Goal: Task Accomplishment & Management: Manage account settings

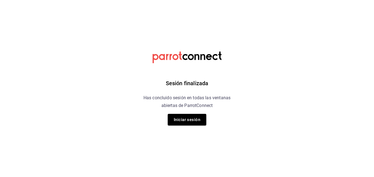
click at [186, 126] on div "Sesión finalizada Has concluido sesión en todas las ventanas abiertas de Parrot…" at bounding box center [187, 88] width 139 height 177
click at [186, 119] on button "Iniciar sesión" at bounding box center [187, 120] width 39 height 12
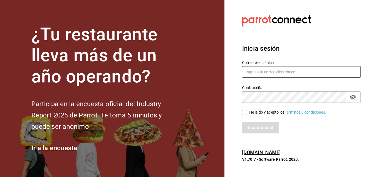
type input "bar@laherencia.com"
click at [245, 112] on input "He leído y acepto los Términos y condiciones." at bounding box center [244, 112] width 5 height 5
checkbox input "true"
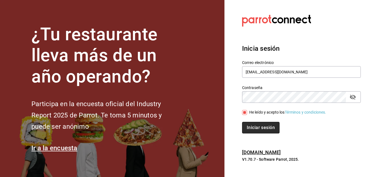
click at [254, 126] on button "Iniciar sesión" at bounding box center [260, 128] width 37 height 12
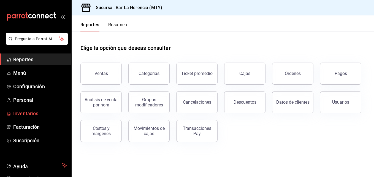
click at [31, 111] on font "Inventarios" at bounding box center [25, 114] width 25 height 6
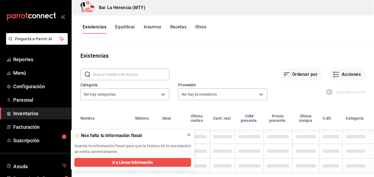
click at [189, 134] on icon at bounding box center [189, 135] width 2 height 2
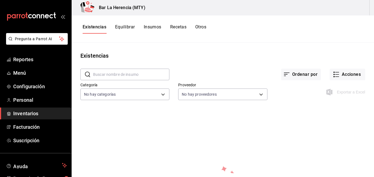
click at [94, 57] on div "Existencias" at bounding box center [94, 56] width 28 height 8
click at [19, 107] on ul "Reportes Menú Configuración Personal Inventarios Facturación Suscripción" at bounding box center [35, 99] width 71 height 93
click at [24, 99] on font "Personal" at bounding box center [23, 100] width 20 height 6
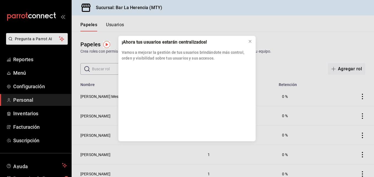
click at [29, 113] on div "¡Ahora tus usuarios estarán centralizados! Vamos a mejorar la gestión de tus us…" at bounding box center [187, 88] width 374 height 177
click at [251, 40] on icon at bounding box center [250, 41] width 4 height 4
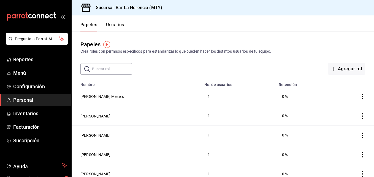
click at [249, 40] on div "Papeles Crea roles con permisos específicos para estandarizar lo que pueden hac…" at bounding box center [223, 47] width 303 height 14
click at [36, 112] on font "Inventarios" at bounding box center [25, 114] width 25 height 6
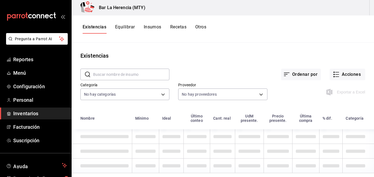
scroll to position [3, 0]
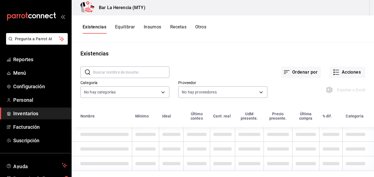
click at [124, 30] on button "Equilibrar" at bounding box center [125, 28] width 20 height 9
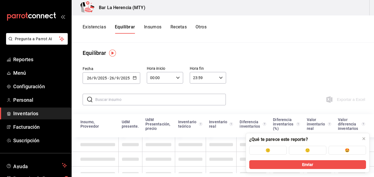
click at [85, 27] on font "Existencias" at bounding box center [94, 27] width 23 height 6
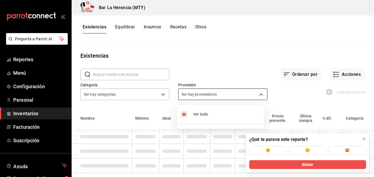
click at [260, 96] on body "Pregunta a Parrot AI Reportes Menú Configuración Personal Inventarios Facturaci…" at bounding box center [187, 86] width 374 height 173
click at [225, 110] on li "Ver todo" at bounding box center [220, 114] width 87 height 15
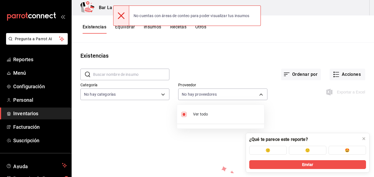
click at [205, 114] on span "Ver todo" at bounding box center [226, 114] width 67 height 6
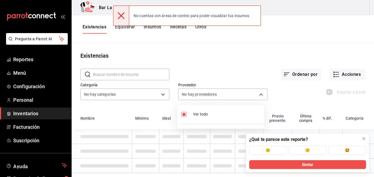
click at [217, 64] on div at bounding box center [187, 88] width 374 height 177
click at [125, 14] on div at bounding box center [121, 16] width 16 height 20
click at [121, 17] on icon at bounding box center [121, 15] width 7 height 7
click at [199, 63] on div "Ordenar por Acciones" at bounding box center [268, 70] width 196 height 20
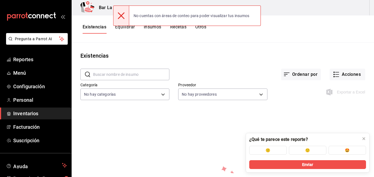
click at [199, 24] on div "No cuentas con áreas de conteo para poder visualizar tus insumos" at bounding box center [187, 16] width 148 height 20
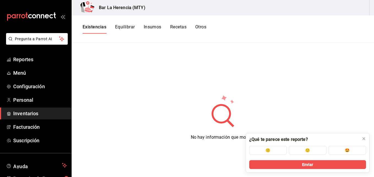
scroll to position [8, 0]
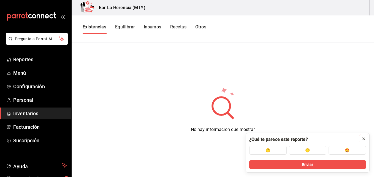
click at [362, 138] on button at bounding box center [364, 138] width 9 height 9
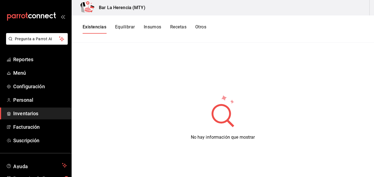
scroll to position [0, 0]
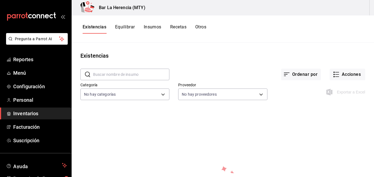
click at [328, 92] on div "Exportar a Excel" at bounding box center [347, 92] width 38 height 7
click at [199, 25] on button "Otros" at bounding box center [200, 28] width 11 height 9
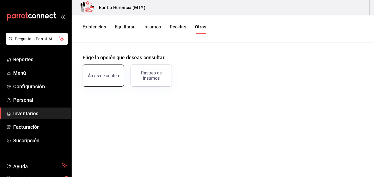
click at [110, 77] on div "Áreas de conteo" at bounding box center [103, 75] width 31 height 5
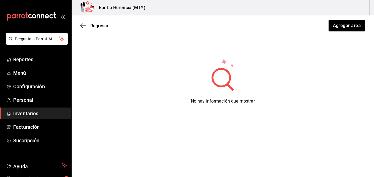
scroll to position [70, 0]
click at [335, 29] on button "Agregar área" at bounding box center [346, 26] width 37 height 12
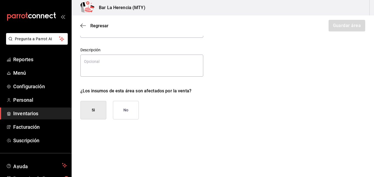
scroll to position [48, 0]
type textarea "x"
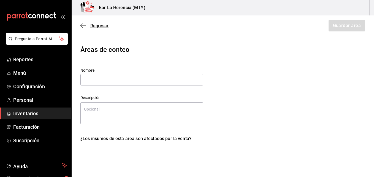
click at [82, 26] on icon "button" at bounding box center [83, 25] width 6 height 5
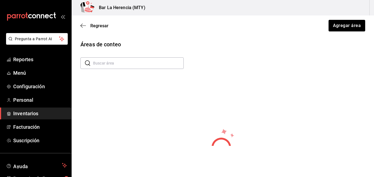
click at [35, 109] on link "Inventarios" at bounding box center [35, 113] width 71 height 12
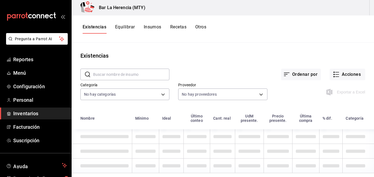
scroll to position [3, 0]
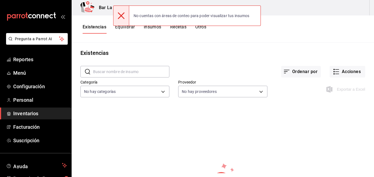
click at [122, 17] on icon at bounding box center [121, 15] width 7 height 7
click at [126, 29] on button "Equilibrar" at bounding box center [125, 28] width 20 height 9
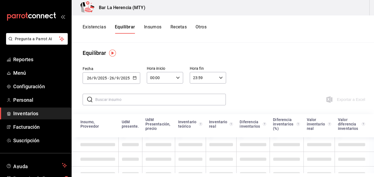
click at [151, 25] on button "Insumos" at bounding box center [153, 28] width 18 height 9
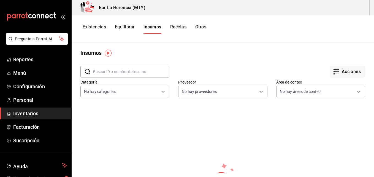
click at [182, 26] on button "Recetas" at bounding box center [178, 28] width 16 height 9
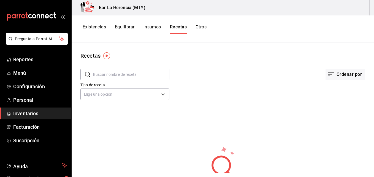
click at [200, 26] on button "Otros" at bounding box center [201, 28] width 11 height 9
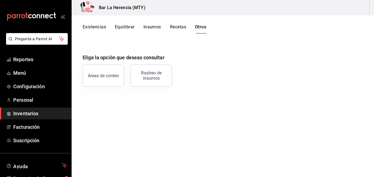
click at [94, 22] on div "Existencias Equilibrar Insumos Recetas Otros" at bounding box center [223, 28] width 303 height 27
click at [94, 26] on font "Existencias" at bounding box center [94, 27] width 23 height 6
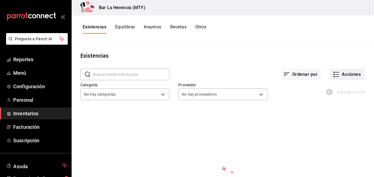
click at [342, 74] on font "Acciones" at bounding box center [351, 74] width 19 height 5
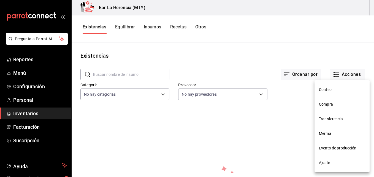
click at [322, 162] on span "Ajuste" at bounding box center [342, 163] width 46 height 6
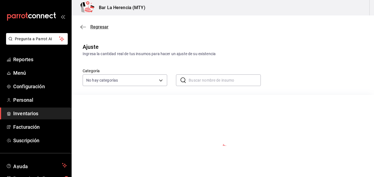
click at [84, 26] on icon "button" at bounding box center [83, 27] width 6 height 5
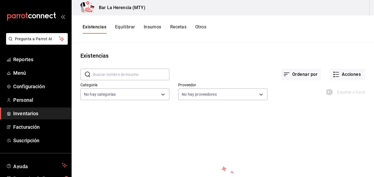
click at [199, 26] on button "Otros" at bounding box center [200, 28] width 11 height 9
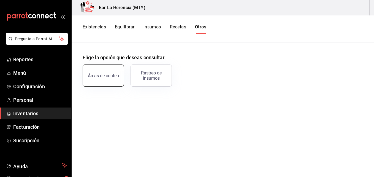
click at [114, 76] on div "Áreas de conteo" at bounding box center [103, 75] width 31 height 5
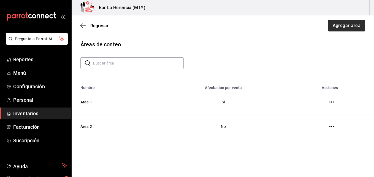
click at [340, 25] on button "Agregar área" at bounding box center [346, 26] width 37 height 12
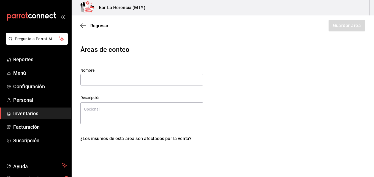
type textarea "x"
type input "i"
type textarea "x"
type input "inventario"
click at [341, 23] on button "Guardar área" at bounding box center [346, 26] width 37 height 12
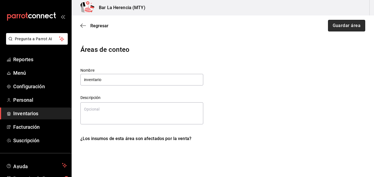
type textarea "x"
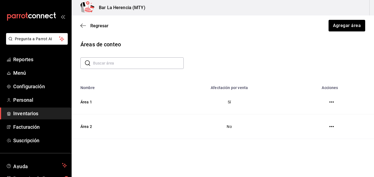
click at [22, 115] on font "Inventarios" at bounding box center [25, 114] width 25 height 6
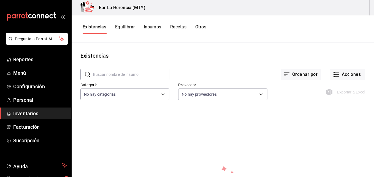
click at [340, 92] on div "Exportar a Excel" at bounding box center [347, 92] width 38 height 7
drag, startPoint x: 209, startPoint y: 132, endPoint x: 175, endPoint y: 127, distance: 34.0
click at [348, 88] on div "Exportar a Excel" at bounding box center [317, 88] width 98 height 28
click at [195, 27] on div "Existencias Equilibrar Insumos Recetas Otros" at bounding box center [145, 28] width 124 height 9
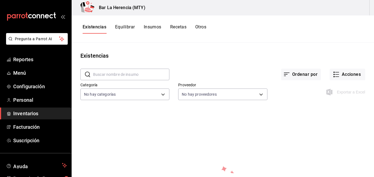
click at [199, 26] on button "Otros" at bounding box center [200, 28] width 11 height 9
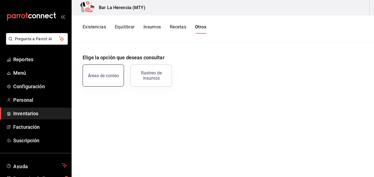
click at [111, 79] on button "Áreas de conteo" at bounding box center [103, 75] width 41 height 22
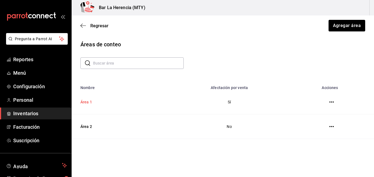
click at [88, 103] on td "Área 1" at bounding box center [120, 102] width 96 height 25
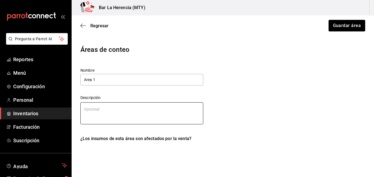
type textarea "x"
click at [95, 107] on textarea at bounding box center [141, 113] width 123 height 22
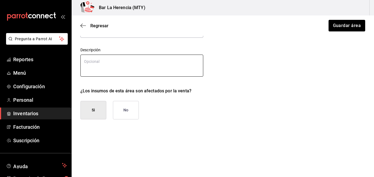
click at [124, 62] on textarea at bounding box center [141, 66] width 123 height 22
paste textarea "https://d.docs.live.net/7E57617E8F947931/Documentos/inventario%20semanal.xlsx"
type textarea "https://d.docs.live.net/7E57617E8F947931/Documentos/inventario%20semanal.xlsx"
type textarea "x"
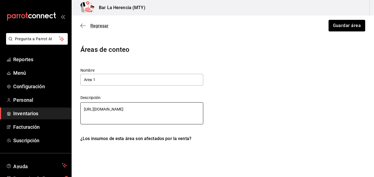
type textarea "https://d.docs.live.net/7E57617E8F947931/Documentos/inventario%20semanal.xlsx"
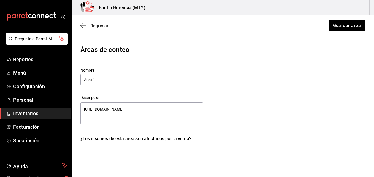
type textarea "x"
click at [83, 25] on icon "button" at bounding box center [83, 25] width 6 height 5
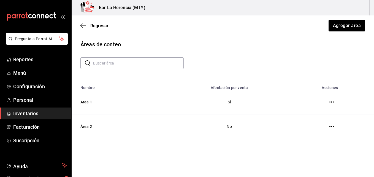
click at [83, 25] on icon "button" at bounding box center [83, 25] width 6 height 5
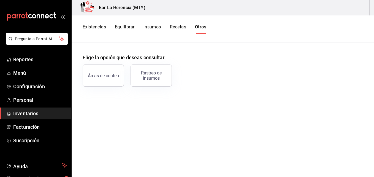
click at [102, 29] on button "Existencias" at bounding box center [94, 28] width 23 height 9
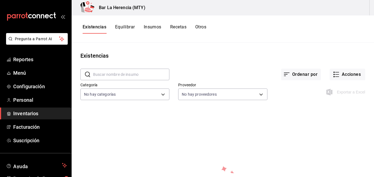
click at [123, 72] on input "text" at bounding box center [131, 74] width 76 height 11
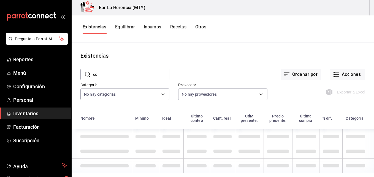
type input "c"
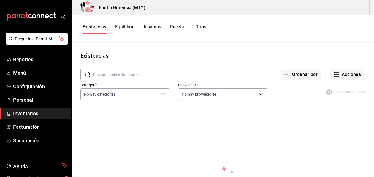
drag, startPoint x: 342, startPoint y: 99, endPoint x: 338, endPoint y: 86, distance: 13.8
click at [338, 86] on div "Exportar a Excel" at bounding box center [317, 88] width 98 height 28
click at [335, 74] on icon "button" at bounding box center [337, 74] width 4 height 0
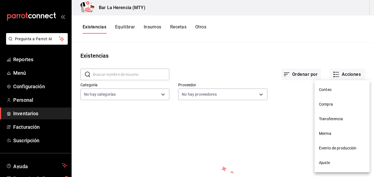
click at [152, 24] on div at bounding box center [187, 88] width 374 height 177
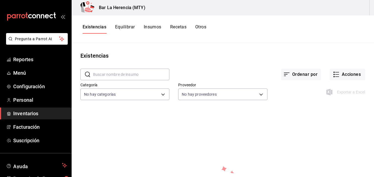
click at [152, 26] on button "Insumos" at bounding box center [153, 28] width 18 height 9
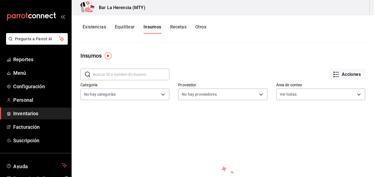
click at [354, 100] on div "Ver todas c9943790-ae32-4c82-8dcb-b0f97f9f75c0,0c46843f-b41a-4cae-94ca-c06ba88b…" at bounding box center [320, 93] width 89 height 15
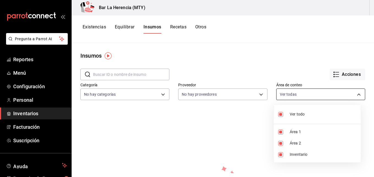
click at [354, 96] on body "Pregunta a Parrot AI Reportes Menú Configuración Personal Inventarios Facturaci…" at bounding box center [187, 86] width 374 height 173
click at [301, 136] on li "Área 1" at bounding box center [317, 131] width 87 height 11
type input "0c46843f-b41a-4cae-94ca-c06ba88b4967,fdd36835-5ce1-41b0-8634-d786ae162d3a"
checkbox input "false"
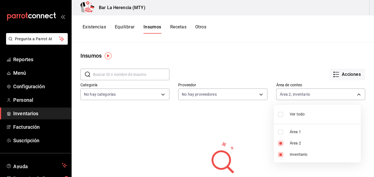
click at [283, 147] on li "Área 2" at bounding box center [317, 143] width 87 height 11
type input "fdd36835-5ce1-41b0-8634-d786ae162d3a"
checkbox input "false"
click at [234, 136] on div at bounding box center [187, 88] width 374 height 177
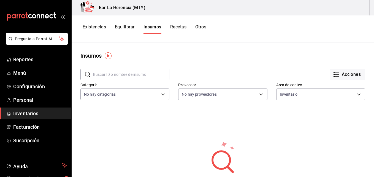
click at [252, 63] on div "Acciones" at bounding box center [268, 70] width 196 height 20
click at [200, 28] on font "Otros" at bounding box center [200, 27] width 11 height 6
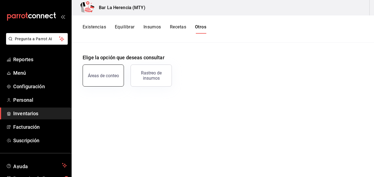
click at [102, 82] on button "Áreas de conteo" at bounding box center [103, 75] width 41 height 22
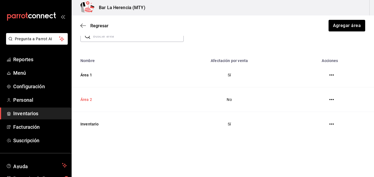
scroll to position [35, 0]
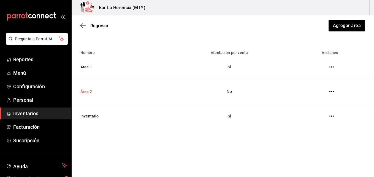
click at [137, 121] on td "Inventario" at bounding box center [120, 116] width 96 height 25
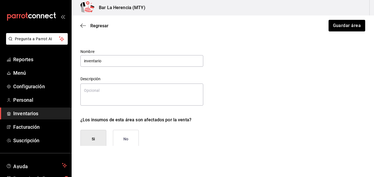
scroll to position [18, 0]
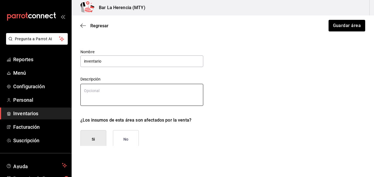
type textarea "x"
click at [125, 105] on textarea at bounding box center [141, 95] width 123 height 22
paste textarea "PRODUCTO UNIDAD EN INVENTARIO SEMANAL sangritas pieza 38 50 Madrileña pieza 26 …"
type textarea "PRODUCTO UNIDAD EN INVENTARIO SEMANAL sangritas pieza 38 50 Madrileña pieza 26 …"
type textarea "x"
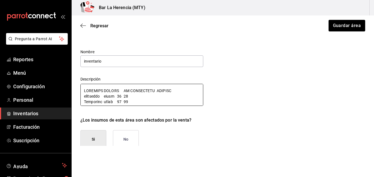
scroll to position [548, 0]
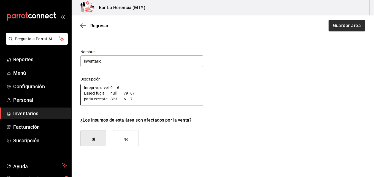
type textarea "PRODUCTO UNIDAD EN INVENTARIO SEMANAL sangritas pieza 38 50 Madrileña pieza 26 …"
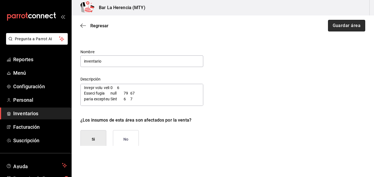
click at [344, 28] on button "Guardar área" at bounding box center [346, 26] width 37 height 12
type textarea "x"
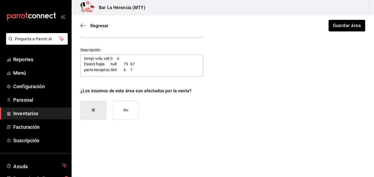
scroll to position [0, 0]
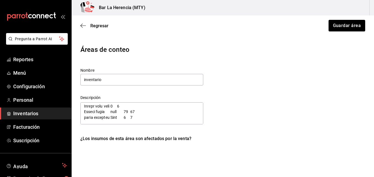
click at [26, 114] on font "Inventarios" at bounding box center [25, 114] width 25 height 6
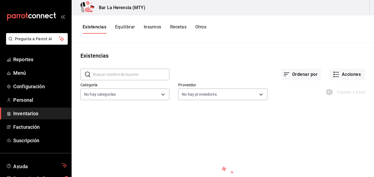
click at [153, 29] on button "Insumos" at bounding box center [153, 28] width 18 height 9
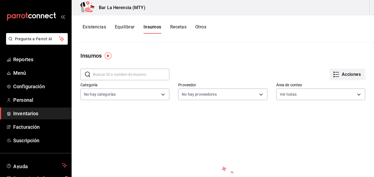
click at [342, 76] on font "Acciones" at bounding box center [351, 74] width 19 height 5
click at [336, 85] on li "Exportar lista de insumos" at bounding box center [332, 81] width 58 height 13
click at [338, 65] on div "Importar lista de insumos" at bounding box center [332, 68] width 44 height 6
click at [0, 0] on input "Importar lista de insumos" at bounding box center [0, 0] width 0 height 0
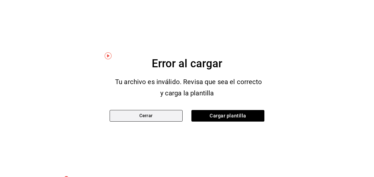
click at [169, 116] on button "Cerrar" at bounding box center [146, 116] width 73 height 12
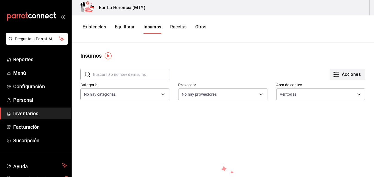
click at [358, 77] on button "Acciones" at bounding box center [348, 75] width 36 height 12
click at [337, 70] on div "Importar lista de insumos" at bounding box center [332, 68] width 44 height 6
click at [0, 0] on input "Importar lista de insumos" at bounding box center [0, 0] width 0 height 0
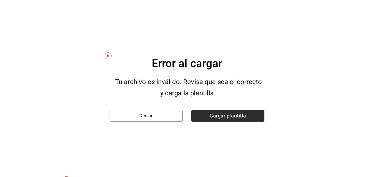
click at [233, 117] on span "Cargar plantilla" at bounding box center [228, 116] width 73 height 12
click at [0, 0] on input "Cargar plantilla" at bounding box center [0, 0] width 0 height 0
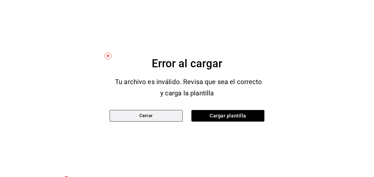
click at [158, 119] on button "Cerrar" at bounding box center [146, 116] width 73 height 12
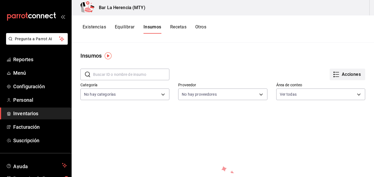
click at [336, 75] on button "Acciones" at bounding box center [348, 75] width 36 height 12
click at [336, 80] on span "Exportar lista de insumos" at bounding box center [331, 82] width 43 height 4
click at [346, 75] on font "Acciones" at bounding box center [351, 74] width 19 height 5
click at [345, 70] on div "Importar lista de insumos" at bounding box center [332, 68] width 44 height 6
click at [0, 0] on input "Importar lista de insumos" at bounding box center [0, 0] width 0 height 0
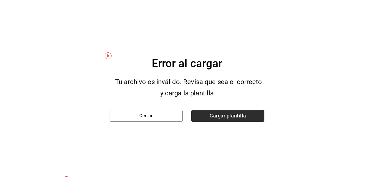
click at [236, 116] on span "Cargar plantilla" at bounding box center [228, 116] width 73 height 12
click at [0, 0] on input "Cargar plantilla" at bounding box center [0, 0] width 0 height 0
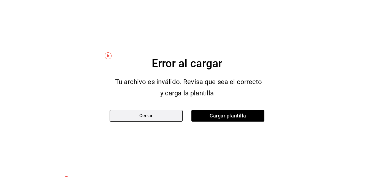
click at [177, 114] on button "Cerrar" at bounding box center [146, 116] width 73 height 12
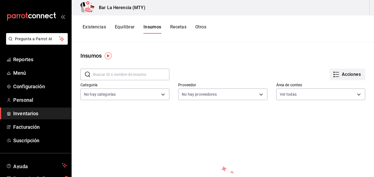
click at [343, 77] on button "Acciones" at bounding box center [348, 75] width 36 height 12
click at [342, 70] on div "Importar lista de insumos" at bounding box center [332, 68] width 44 height 6
click at [0, 0] on input "Importar lista de insumos" at bounding box center [0, 0] width 0 height 0
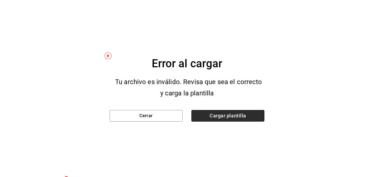
click at [211, 120] on span "Cargar plantilla" at bounding box center [228, 116] width 73 height 12
click at [0, 0] on input "Cargar plantilla" at bounding box center [0, 0] width 0 height 0
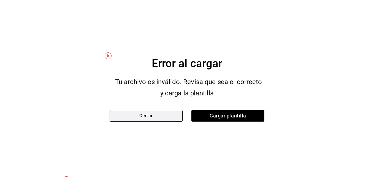
click at [163, 116] on button "Cerrar" at bounding box center [146, 116] width 73 height 12
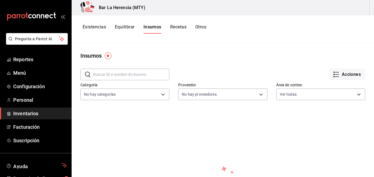
click at [201, 28] on button "Otros" at bounding box center [200, 28] width 11 height 9
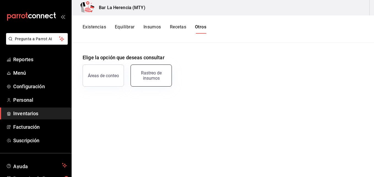
click at [151, 78] on div "Rastreo de insumos" at bounding box center [151, 75] width 34 height 10
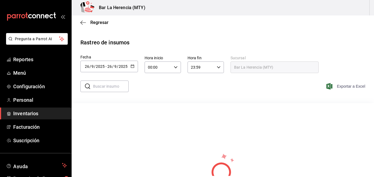
click at [338, 84] on font "Exportar a Excel" at bounding box center [351, 86] width 28 height 4
click at [84, 21] on icon "button" at bounding box center [83, 22] width 6 height 5
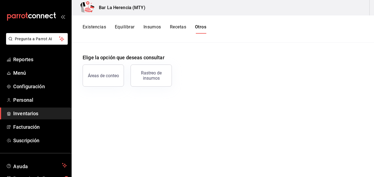
click at [99, 27] on button "Existencias" at bounding box center [94, 28] width 23 height 9
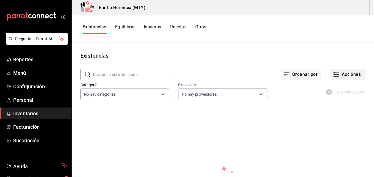
click at [349, 75] on font "Acciones" at bounding box center [351, 74] width 19 height 5
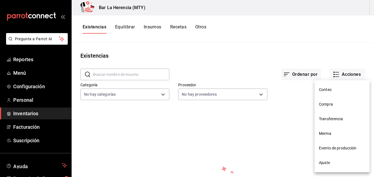
click at [149, 30] on div at bounding box center [187, 88] width 374 height 177
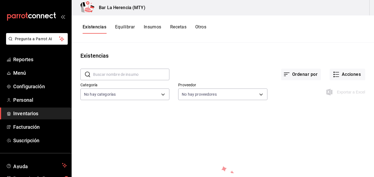
click at [150, 27] on button "Insumos" at bounding box center [153, 28] width 18 height 9
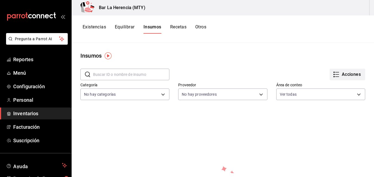
click at [345, 72] on font "Acciones" at bounding box center [351, 74] width 19 height 5
click at [342, 67] on div "Importar lista de insumos" at bounding box center [332, 68] width 44 height 6
click at [0, 0] on input "Importar lista de insumos" at bounding box center [0, 0] width 0 height 0
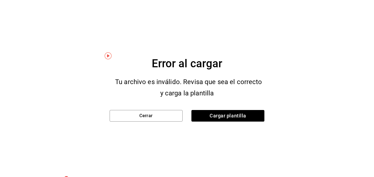
click at [109, 57] on img "button" at bounding box center [108, 55] width 7 height 7
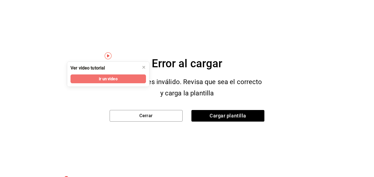
click at [121, 80] on button "Ir un video" at bounding box center [109, 78] width 76 height 9
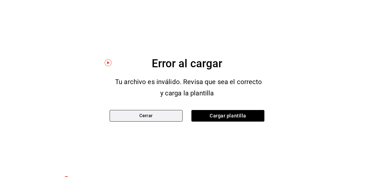
click at [142, 112] on button "Cerrar" at bounding box center [146, 116] width 73 height 12
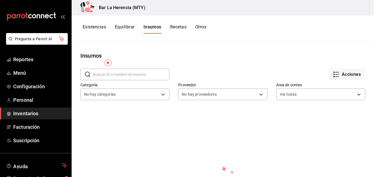
click at [34, 114] on font "Inventarios" at bounding box center [25, 114] width 25 height 6
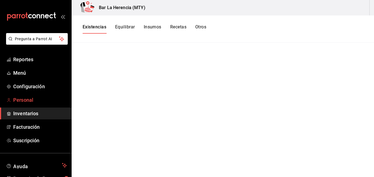
click at [37, 102] on span "Personal" at bounding box center [40, 99] width 54 height 7
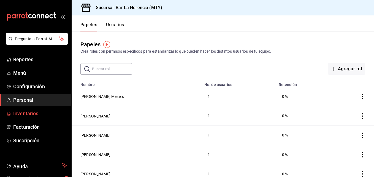
click at [36, 114] on font "Inventarios" at bounding box center [25, 114] width 25 height 6
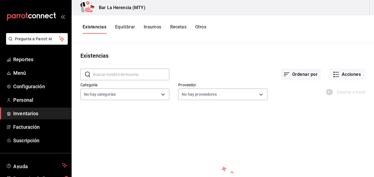
click at [358, 9] on div "Bar La Herencia (MTY)" at bounding box center [223, 7] width 303 height 15
click at [356, 26] on div "Existencias Equilibrar Insumos Recetas Otros" at bounding box center [223, 28] width 303 height 9
click at [333, 12] on div "Bar La Herencia (MTY)" at bounding box center [223, 7] width 303 height 15
click at [340, 8] on div "Bar La Herencia (MTY)" at bounding box center [223, 7] width 303 height 15
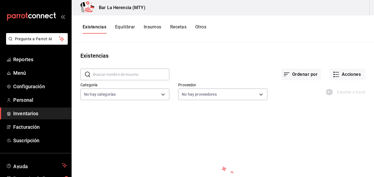
click at [335, 29] on div "Existencias Equilibrar Insumos Recetas Otros" at bounding box center [223, 28] width 303 height 9
click at [46, 112] on span "Inventarios" at bounding box center [40, 113] width 54 height 7
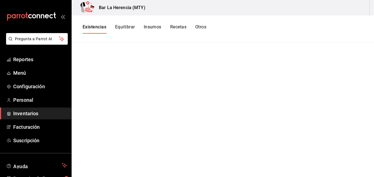
click at [134, 28] on button "Equilibrar" at bounding box center [125, 28] width 20 height 9
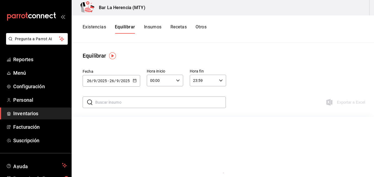
click at [96, 31] on button "Existencias" at bounding box center [94, 28] width 23 height 9
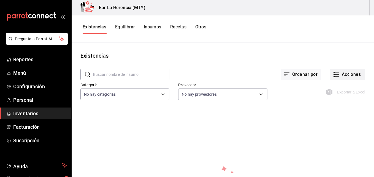
click at [342, 76] on font "Acciones" at bounding box center [351, 74] width 19 height 5
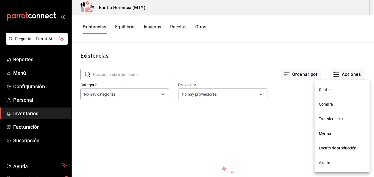
click at [328, 162] on span "Ajuste" at bounding box center [342, 163] width 46 height 6
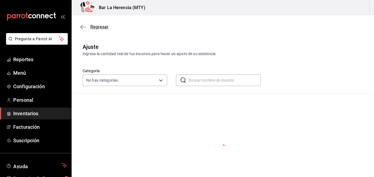
click at [82, 29] on icon "button" at bounding box center [83, 27] width 6 height 5
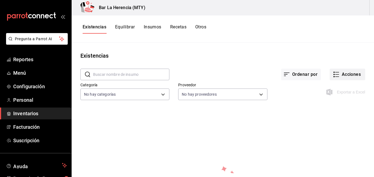
click at [335, 74] on icon "button" at bounding box center [336, 74] width 7 height 7
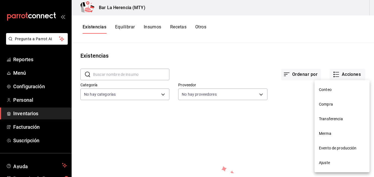
click at [121, 22] on div at bounding box center [187, 88] width 374 height 177
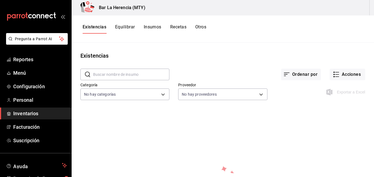
click at [54, 111] on span "Inventarios" at bounding box center [40, 113] width 54 height 7
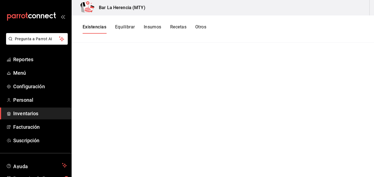
click at [151, 31] on button "Insumos" at bounding box center [153, 28] width 18 height 9
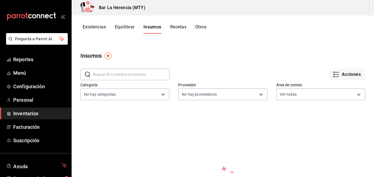
click at [340, 29] on div "Existencias Equilibrar Insumos Recetas Otros" at bounding box center [223, 28] width 303 height 9
click at [347, 9] on div "Bar La Herencia (MTY)" at bounding box center [223, 7] width 303 height 15
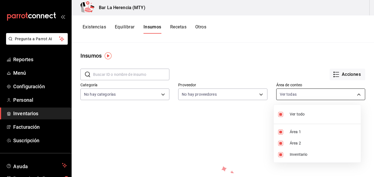
click at [356, 92] on body "Pregunta a Parrot AI Reportes Menú Configuración Personal Inventarios Facturaci…" at bounding box center [187, 86] width 374 height 173
click at [302, 155] on span "Inventario" at bounding box center [323, 155] width 67 height 6
type input "c9943790-ae32-4c82-8dcb-b0f97f9f75c0,0c46843f-b41a-4cae-94ca-c06ba88b4967"
checkbox input "false"
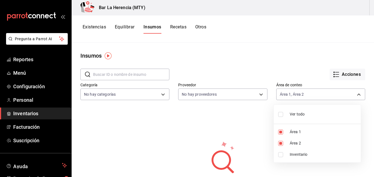
click at [347, 79] on div at bounding box center [187, 88] width 374 height 177
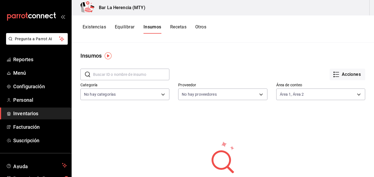
click at [347, 79] on button "Acciones" at bounding box center [348, 75] width 36 height 12
click at [337, 83] on span "Exportar lista de insumos" at bounding box center [331, 82] width 43 height 4
click at [339, 78] on button "Acciones" at bounding box center [348, 75] width 36 height 12
click at [343, 71] on li "Importar lista de insumos" at bounding box center [332, 68] width 58 height 15
click at [341, 66] on div "Importar lista de insumos" at bounding box center [332, 68] width 44 height 6
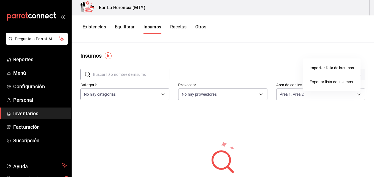
click at [0, 0] on input "Importar lista de insumos" at bounding box center [0, 0] width 0 height 0
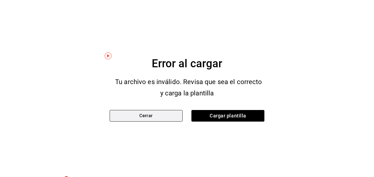
click at [174, 114] on button "Cerrar" at bounding box center [146, 116] width 73 height 12
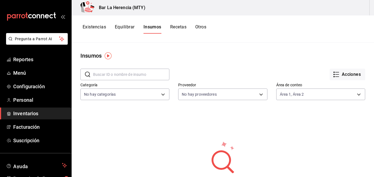
click at [109, 56] on img "button" at bounding box center [108, 55] width 7 height 7
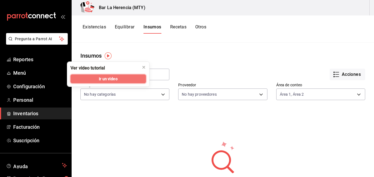
click at [118, 76] on button "Ir un video" at bounding box center [109, 78] width 76 height 9
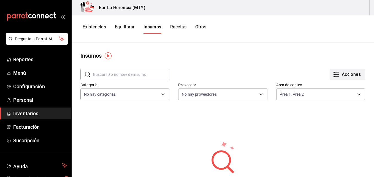
click at [341, 71] on button "Acciones" at bounding box center [348, 75] width 36 height 12
click at [335, 68] on div "Importar lista de insumos" at bounding box center [332, 68] width 44 height 6
click at [0, 0] on input "Importar lista de insumos" at bounding box center [0, 0] width 0 height 0
click at [321, 74] on li "Importar lista de insumos" at bounding box center [332, 68] width 58 height 15
click at [323, 72] on li "Importar lista de insumos" at bounding box center [332, 68] width 58 height 15
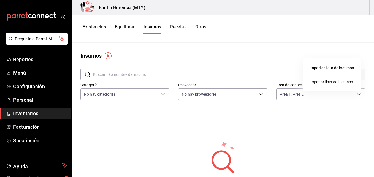
click at [335, 64] on li "Importar lista de insumos" at bounding box center [332, 68] width 58 height 15
click at [301, 128] on div at bounding box center [187, 88] width 374 height 177
drag, startPoint x: 301, startPoint y: 128, endPoint x: 341, endPoint y: 84, distance: 59.5
click at [341, 84] on body "Pregunta a Parrot AI Reportes Menú Configuración Personal Inventarios Facturaci…" at bounding box center [187, 86] width 374 height 173
drag, startPoint x: 341, startPoint y: 84, endPoint x: 322, endPoint y: 84, distance: 19.0
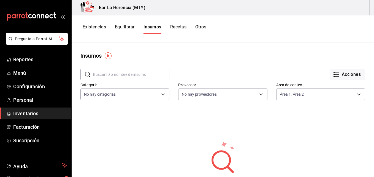
click at [322, 84] on label "Área de conteo" at bounding box center [320, 85] width 89 height 4
click at [348, 73] on font "Acciones" at bounding box center [351, 74] width 19 height 5
click at [347, 72] on li "Importar lista de insumos" at bounding box center [332, 68] width 58 height 15
click at [321, 66] on div "Importar lista de insumos" at bounding box center [332, 68] width 44 height 6
click at [0, 0] on input "Importar lista de insumos" at bounding box center [0, 0] width 0 height 0
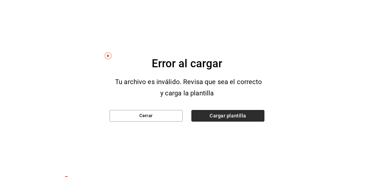
click at [248, 114] on span "Cargar plantilla" at bounding box center [228, 116] width 73 height 12
click at [0, 0] on input "Cargar plantilla" at bounding box center [0, 0] width 0 height 0
click at [251, 125] on div "Error al cargar Tu archivo es inválido. Revisa que sea el correcto y carga la p…" at bounding box center [187, 88] width 155 height 177
click at [225, 115] on span "Cargar plantilla" at bounding box center [228, 116] width 73 height 12
click at [0, 0] on input "Cargar plantilla" at bounding box center [0, 0] width 0 height 0
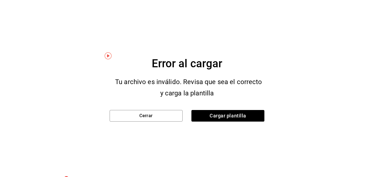
click at [108, 55] on img "button" at bounding box center [108, 55] width 7 height 7
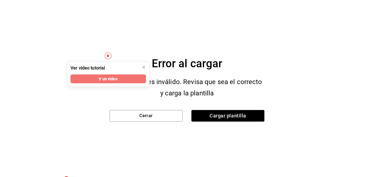
click at [114, 77] on span "Ir un video" at bounding box center [108, 79] width 18 height 6
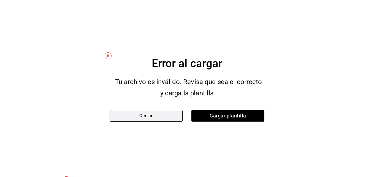
click at [144, 111] on button "Cerrar" at bounding box center [146, 116] width 73 height 12
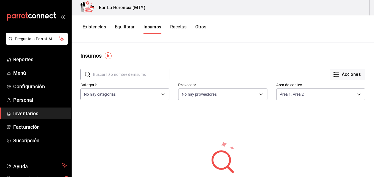
click at [93, 26] on font "Existencias" at bounding box center [94, 27] width 23 height 6
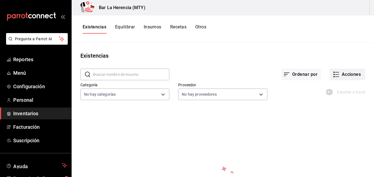
click at [348, 75] on font "Acciones" at bounding box center [351, 74] width 19 height 5
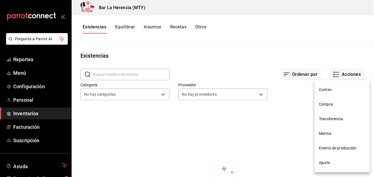
click at [335, 101] on li "Compra" at bounding box center [342, 104] width 55 height 15
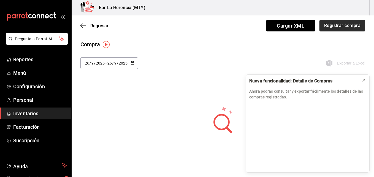
click at [336, 26] on button "Registrar compra" at bounding box center [343, 26] width 46 height 12
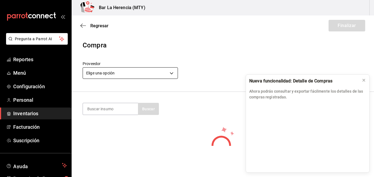
click at [172, 71] on body "Pregunta a Parrot AI Reportes Menú Configuración Personal Inventarios Facturaci…" at bounding box center [187, 73] width 374 height 146
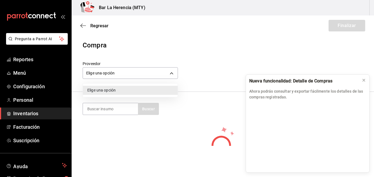
click at [157, 91] on li "Elige una opción" at bounding box center [130, 90] width 95 height 9
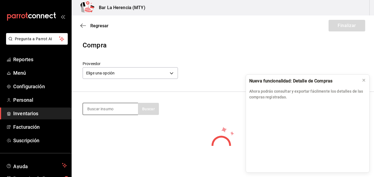
click at [123, 111] on input at bounding box center [110, 109] width 55 height 12
click at [41, 142] on span "Suscripción" at bounding box center [40, 140] width 54 height 7
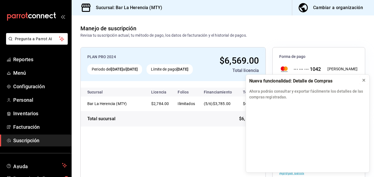
click at [365, 81] on icon at bounding box center [364, 80] width 2 height 2
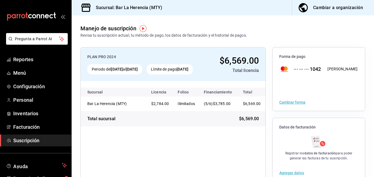
click at [342, 5] on div "Cambiar a organización" at bounding box center [338, 8] width 50 height 8
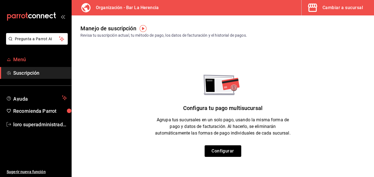
click at [42, 59] on span "Menú" at bounding box center [40, 59] width 54 height 7
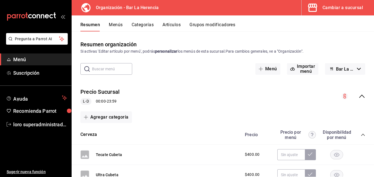
click at [119, 25] on button "Menús" at bounding box center [116, 26] width 14 height 9
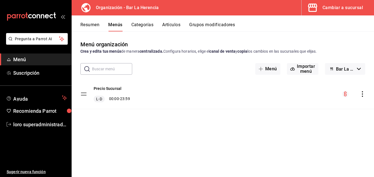
click at [211, 25] on button "Grupos modificadores" at bounding box center [212, 26] width 46 height 9
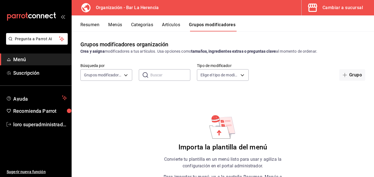
click at [168, 23] on button "Artículos" at bounding box center [171, 26] width 18 height 9
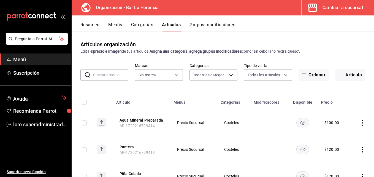
type input "c8edb67e-e45e-47f1-a485-d81c605db2f7,7b0353da-1b11-4eea-91f6-e09042b305f0,9540a…"
type input "a14bb7c2-8664-4332-bc88-dc5d33cbbd21"
click at [91, 23] on button "Resumen" at bounding box center [89, 26] width 19 height 9
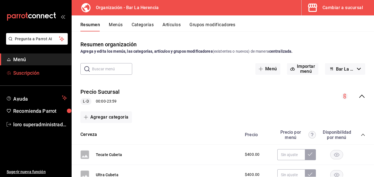
click at [39, 72] on font "Suscripción" at bounding box center [26, 73] width 26 height 6
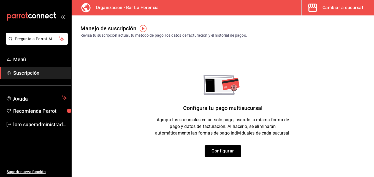
click at [338, 5] on div "Cambiar a sucursal" at bounding box center [343, 8] width 41 height 8
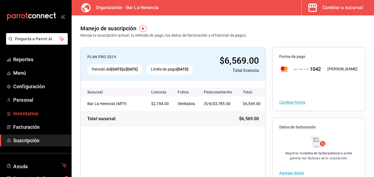
click at [32, 113] on font "Inventarios" at bounding box center [25, 114] width 25 height 6
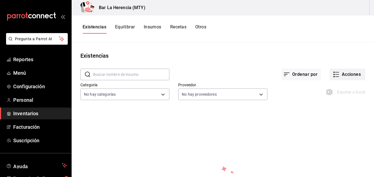
click at [344, 80] on button "Acciones" at bounding box center [348, 75] width 36 height 12
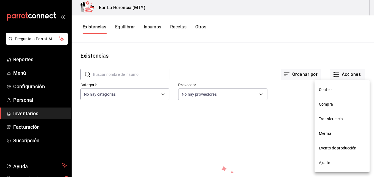
click at [341, 105] on span "Compra" at bounding box center [342, 104] width 46 height 6
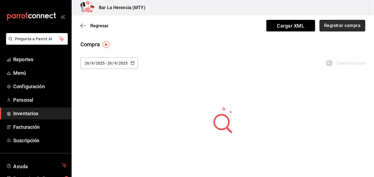
click at [337, 27] on button "Registrar compra" at bounding box center [343, 26] width 46 height 12
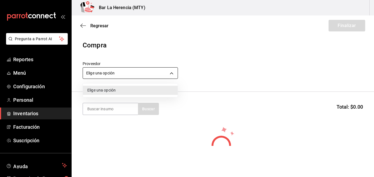
click at [168, 75] on body "Pregunta a Parrot AI Reportes Menú Configuración Personal Inventarios Facturaci…" at bounding box center [187, 73] width 374 height 146
click at [144, 91] on li "Elige una opción" at bounding box center [130, 90] width 95 height 9
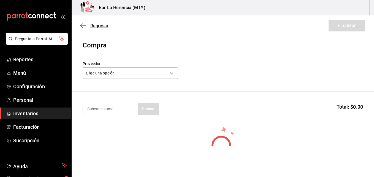
drag, startPoint x: 86, startPoint y: 22, endPoint x: 81, endPoint y: 27, distance: 7.4
click at [81, 27] on div "Regresar Finalizar" at bounding box center [223, 25] width 303 height 20
click at [81, 27] on icon "button" at bounding box center [83, 25] width 6 height 5
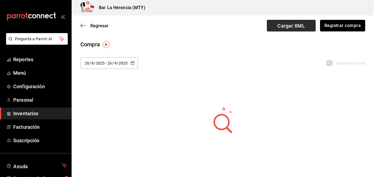
click at [271, 26] on span "Cargar XML" at bounding box center [291, 26] width 49 height 12
click at [0, 0] on input "Cargar XML" at bounding box center [0, 0] width 0 height 0
click at [33, 113] on font "Inventarios" at bounding box center [25, 114] width 25 height 6
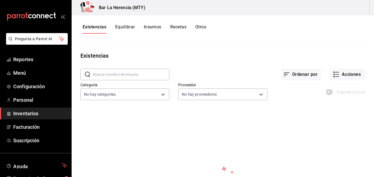
click at [157, 27] on button "Insumos" at bounding box center [153, 28] width 18 height 9
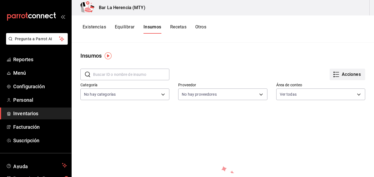
click at [346, 73] on font "Acciones" at bounding box center [351, 74] width 19 height 5
click at [333, 68] on div "Importar lista de insumos" at bounding box center [332, 68] width 44 height 6
click at [0, 0] on input "Importar lista de insumos" at bounding box center [0, 0] width 0 height 0
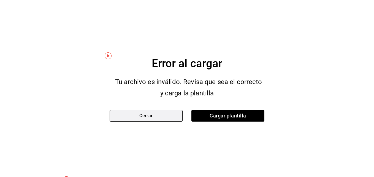
click at [144, 114] on button "Cerrar" at bounding box center [146, 116] width 73 height 12
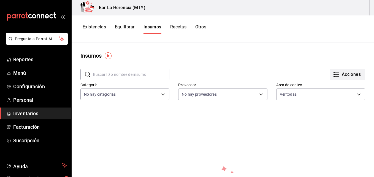
click at [337, 79] on button "Acciones" at bounding box center [348, 75] width 36 height 12
click at [94, 23] on div at bounding box center [187, 88] width 374 height 177
click at [338, 78] on button "Acciones" at bounding box center [348, 75] width 36 height 12
click at [326, 51] on div at bounding box center [187, 88] width 374 height 177
click at [180, 29] on button "Recetas" at bounding box center [178, 28] width 16 height 9
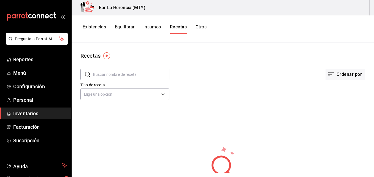
click at [198, 30] on button "Otros" at bounding box center [201, 28] width 11 height 9
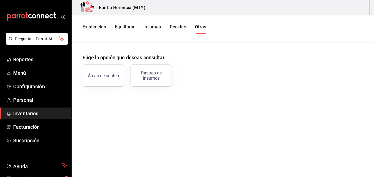
click at [147, 26] on button "Insumos" at bounding box center [153, 28] width 18 height 9
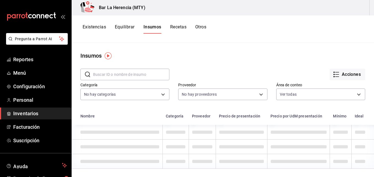
click at [96, 26] on font "Existencias" at bounding box center [94, 27] width 23 height 6
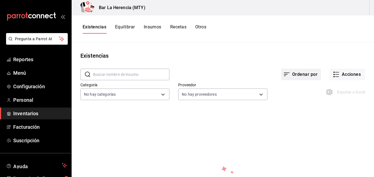
click at [314, 73] on button "Ordenar por" at bounding box center [301, 75] width 40 height 12
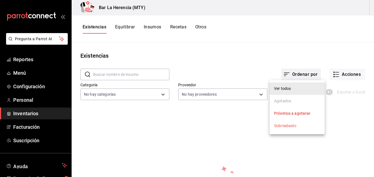
click at [314, 73] on div at bounding box center [187, 88] width 374 height 177
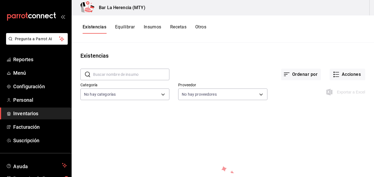
click at [351, 76] on font "Acciones" at bounding box center [351, 74] width 19 height 5
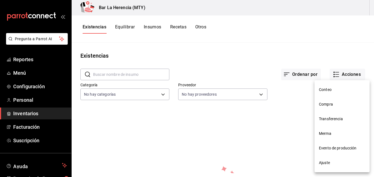
click at [332, 166] on li "Ajuste" at bounding box center [342, 162] width 55 height 15
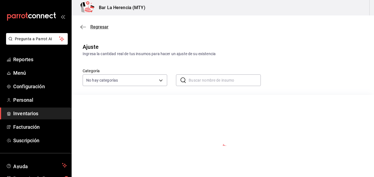
click at [81, 26] on icon "button" at bounding box center [83, 27] width 6 height 5
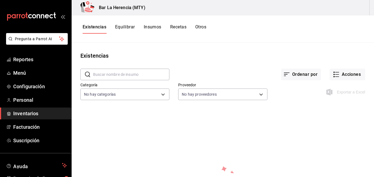
click at [163, 25] on div "Existencias Equilibrar Insumos Recetas Otros" at bounding box center [145, 28] width 124 height 9
click at [158, 26] on button "Insumos" at bounding box center [153, 28] width 18 height 9
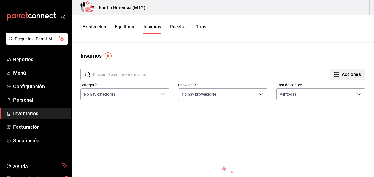
click at [330, 74] on button "Acciones" at bounding box center [348, 75] width 36 height 12
click at [324, 107] on div at bounding box center [187, 88] width 374 height 177
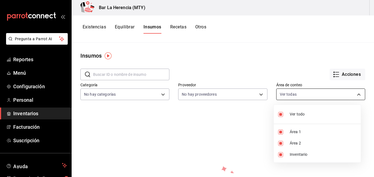
click at [342, 92] on body "Pregunta a Parrot AI Reportes Menú Configuración Personal Inventarios Facturaci…" at bounding box center [187, 86] width 374 height 173
click at [301, 157] on span "Inventario" at bounding box center [323, 155] width 67 height 6
type input "c9943790-ae32-4c82-8dcb-b0f97f9f75c0,0c46843f-b41a-4cae-94ca-c06ba88b4967"
checkbox input "false"
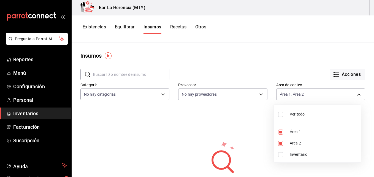
click at [235, 122] on div at bounding box center [187, 88] width 374 height 177
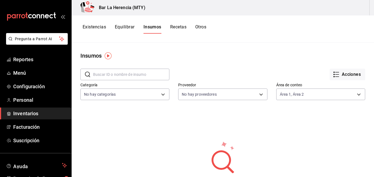
click at [89, 26] on font "Existencias" at bounding box center [94, 27] width 23 height 6
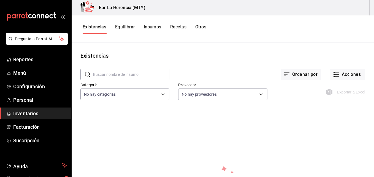
click at [152, 25] on button "Insumos" at bounding box center [153, 28] width 18 height 9
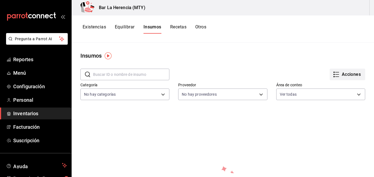
click at [344, 70] on button "Acciones" at bounding box center [348, 75] width 36 height 12
click at [262, 95] on div at bounding box center [187, 88] width 374 height 177
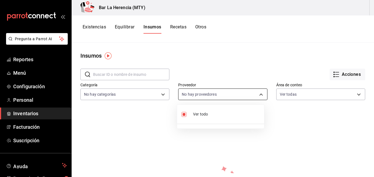
click at [259, 95] on body "Pregunta a Parrot AI Reportes Menú Configuración Personal Inventarios Facturaci…" at bounding box center [187, 86] width 374 height 173
click at [260, 95] on div at bounding box center [187, 88] width 374 height 177
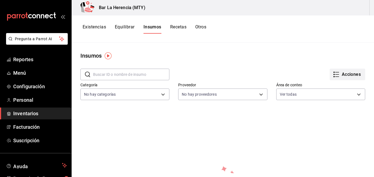
click at [342, 73] on font "Acciones" at bounding box center [351, 74] width 19 height 5
click at [31, 61] on div at bounding box center [187, 88] width 374 height 177
click at [31, 61] on font "Reportes" at bounding box center [23, 60] width 20 height 6
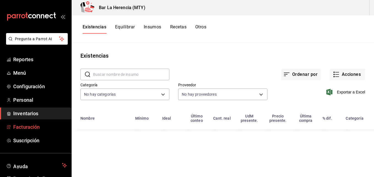
scroll to position [31, 0]
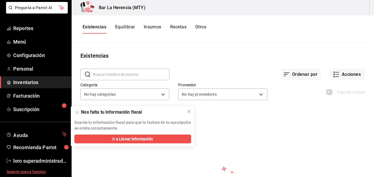
click at [68, 168] on link "Sugerir nueva función" at bounding box center [35, 172] width 71 height 10
click at [27, 72] on span "Personal" at bounding box center [40, 68] width 54 height 7
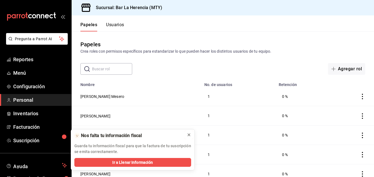
click at [190, 135] on icon at bounding box center [189, 135] width 4 height 4
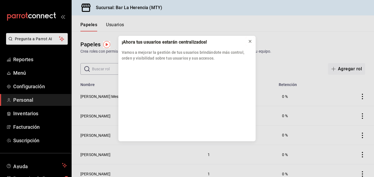
click at [251, 44] on div at bounding box center [250, 42] width 4 height 6
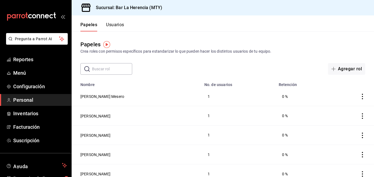
click at [114, 27] on button "Usuarios" at bounding box center [115, 26] width 18 height 9
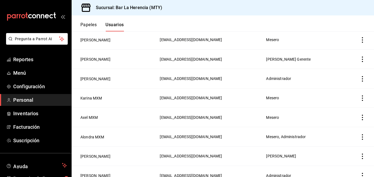
scroll to position [196, 0]
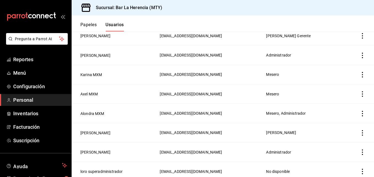
click at [362, 166] on td "empleadosTabla" at bounding box center [358, 171] width 31 height 19
click at [360, 169] on icon "Acciones" at bounding box center [363, 172] width 6 height 6
click at [291, 162] on div at bounding box center [187, 88] width 374 height 177
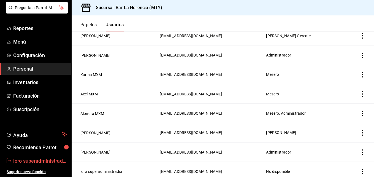
click at [35, 160] on font "loro superadministrador" at bounding box center [40, 161] width 54 height 6
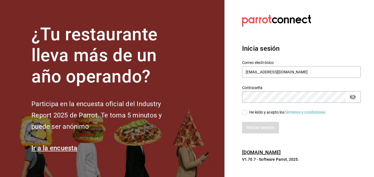
click at [351, 100] on icon "Campo de contraseña" at bounding box center [353, 97] width 7 height 7
click at [302, 76] on input "bar@laherencia.com" at bounding box center [301, 72] width 119 height 12
type input "b"
type input "chachin_9@icloud.com"
click at [353, 98] on icon "Campo de contraseña" at bounding box center [353, 97] width 7 height 7
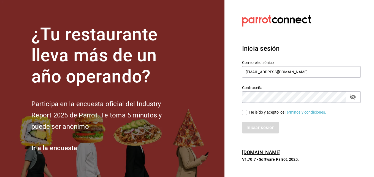
click at [244, 112] on input "He leído y acepto los Términos y condiciones." at bounding box center [244, 112] width 5 height 5
checkbox input "true"
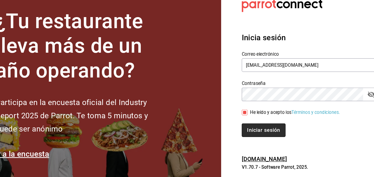
click at [264, 127] on button "Iniciar sesión" at bounding box center [260, 128] width 37 height 12
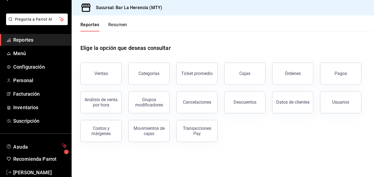
scroll to position [31, 0]
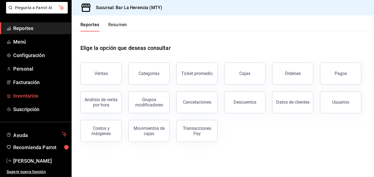
click at [22, 96] on font "Inventarios" at bounding box center [25, 96] width 25 height 6
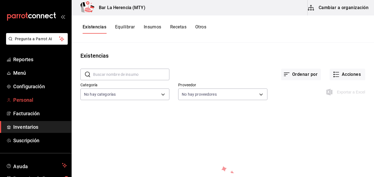
click at [19, 104] on link "Personal" at bounding box center [35, 100] width 71 height 12
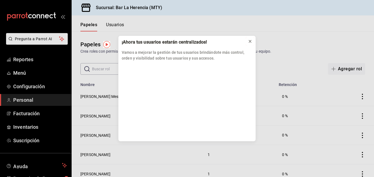
click at [251, 43] on icon at bounding box center [250, 41] width 4 height 4
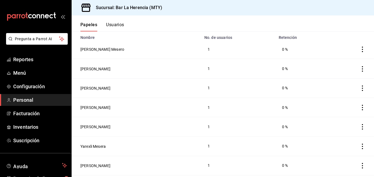
scroll to position [47, 0]
click at [122, 21] on div "Papeles Usuarios" at bounding box center [98, 23] width 53 height 16
click at [115, 28] on button "Usuarios" at bounding box center [115, 26] width 18 height 9
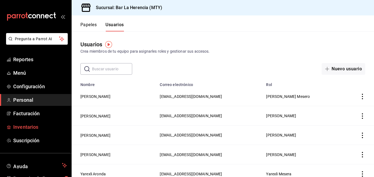
click at [18, 126] on font "Inventarios" at bounding box center [25, 127] width 25 height 6
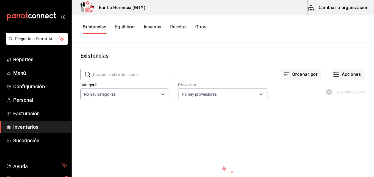
click at [324, 9] on font "Cambiar a organización" at bounding box center [344, 8] width 50 height 8
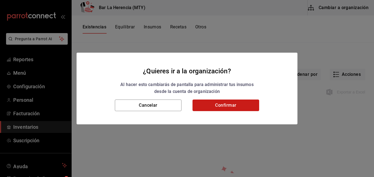
click at [234, 105] on button "Confirmar" at bounding box center [226, 105] width 67 height 12
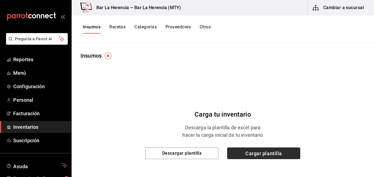
click at [248, 152] on span "Cargar plantilla" at bounding box center [263, 153] width 73 height 12
click at [0, 0] on input "Cargar plantilla" at bounding box center [0, 0] width 0 height 0
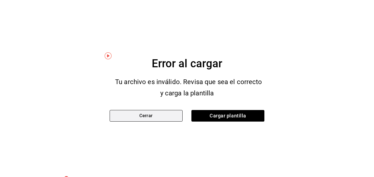
click at [146, 117] on button "Cerrar" at bounding box center [146, 116] width 73 height 12
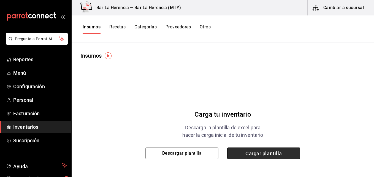
click at [240, 153] on span "Cargar plantilla" at bounding box center [263, 153] width 73 height 12
click at [0, 0] on input "Cargar plantilla" at bounding box center [0, 0] width 0 height 0
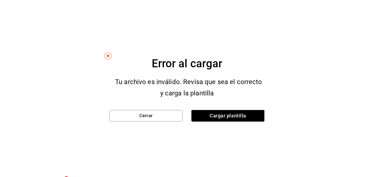
click at [165, 109] on div "Error al cargar Tu archivo es inválido. Revisa que sea el correcto y carga la p…" at bounding box center [187, 88] width 155 height 66
click at [171, 120] on button "Cerrar" at bounding box center [146, 116] width 73 height 12
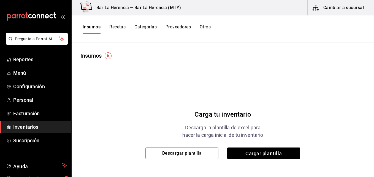
click at [50, 121] on link "Inventarios" at bounding box center [35, 127] width 71 height 12
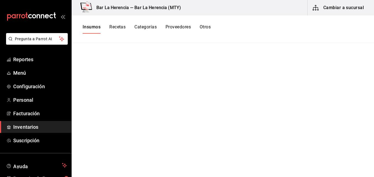
click at [204, 26] on button "Otros" at bounding box center [205, 28] width 11 height 9
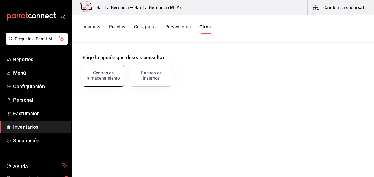
click at [114, 78] on div "Centros de almacenamiento" at bounding box center [103, 75] width 34 height 10
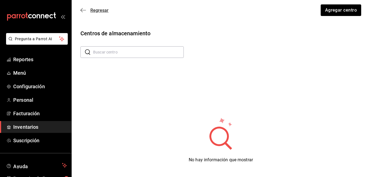
click at [83, 11] on icon "button" at bounding box center [83, 10] width 6 height 5
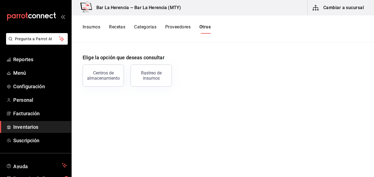
click at [90, 28] on button "Insumos" at bounding box center [92, 28] width 18 height 9
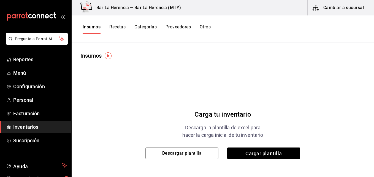
click at [323, 72] on div "Carga tu inventario Descarga la plantilla de excel para hacer la carga inicial …" at bounding box center [223, 129] width 303 height 138
click at [96, 28] on button "Insumos" at bounding box center [92, 28] width 18 height 9
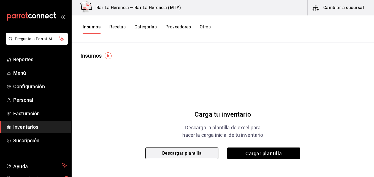
click at [197, 152] on button "Descargar plantilla" at bounding box center [182, 153] width 73 height 12
